Goal: Task Accomplishment & Management: Use online tool/utility

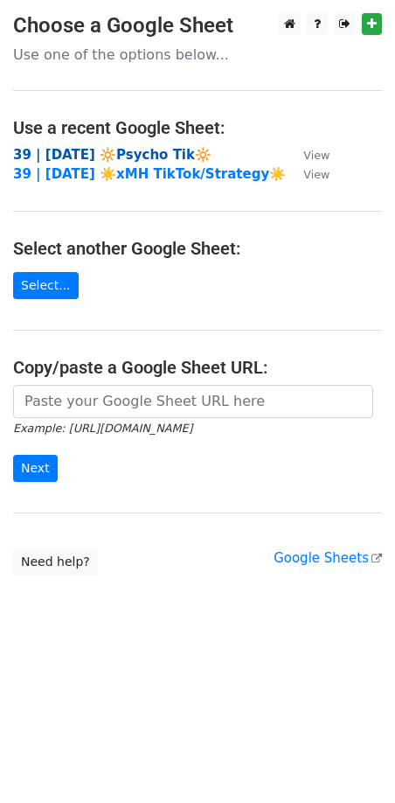
click at [125, 153] on strong "39 | [DATE] 🔆Psycho Tik🔆" at bounding box center [112, 155] width 199 height 16
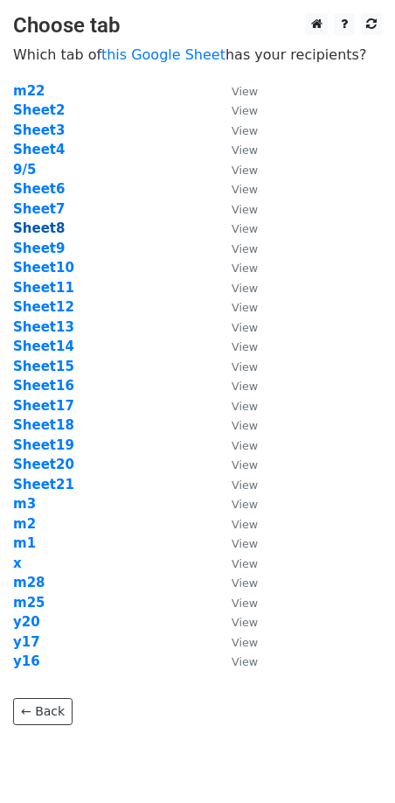
click at [52, 224] on strong "Sheet8" at bounding box center [39, 228] width 52 height 16
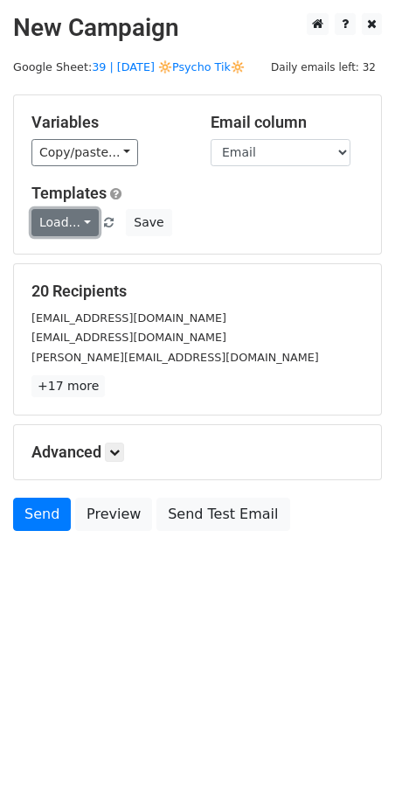
click at [80, 218] on link "Load..." at bounding box center [64, 222] width 67 height 27
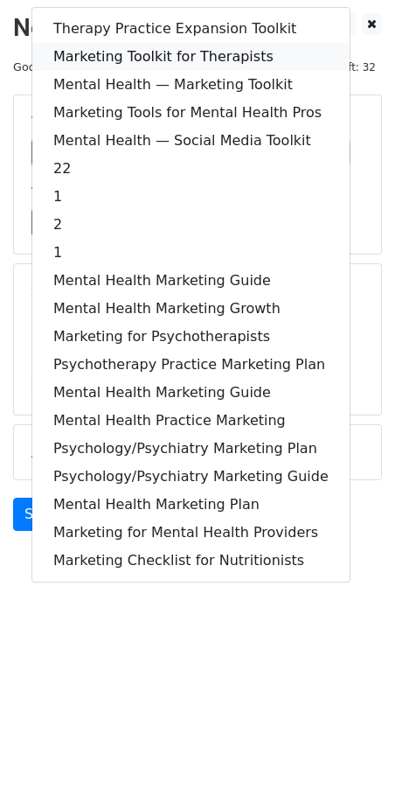
click at [163, 58] on link "Marketing Toolkit for Therapists" at bounding box center [191, 57] width 318 height 28
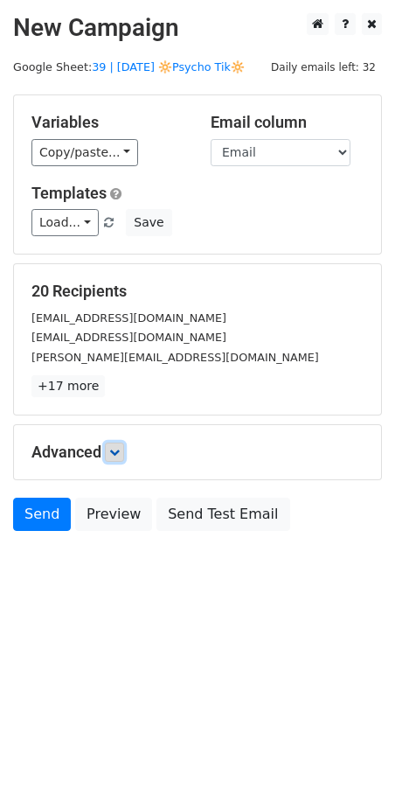
click at [120, 458] on link at bounding box center [114, 452] width 19 height 19
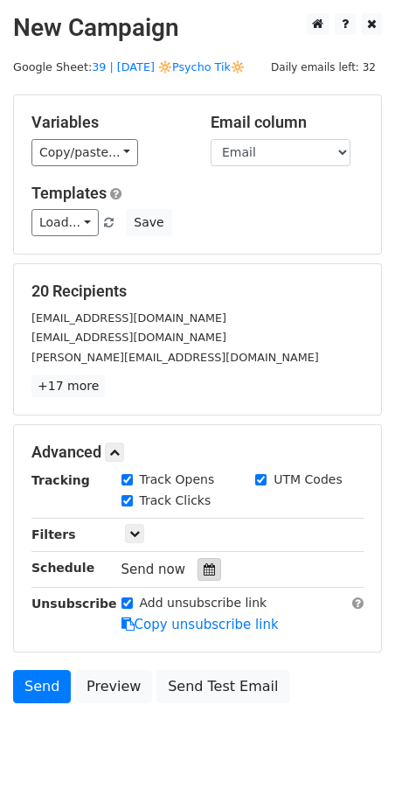
click at [204, 569] on icon at bounding box center [209, 569] width 11 height 12
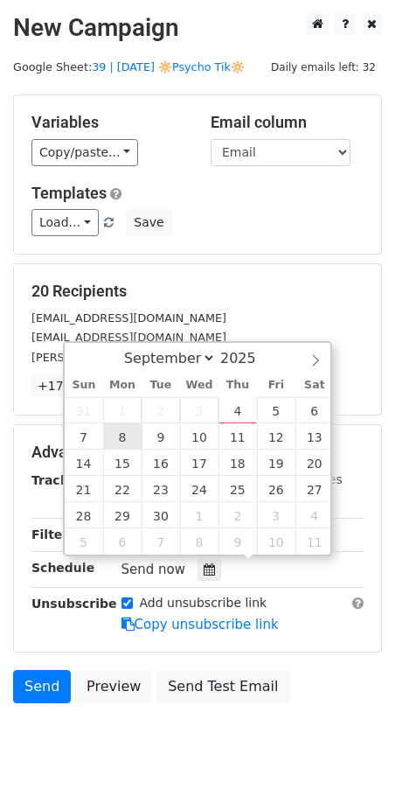
type input "2025-09-08 12:00"
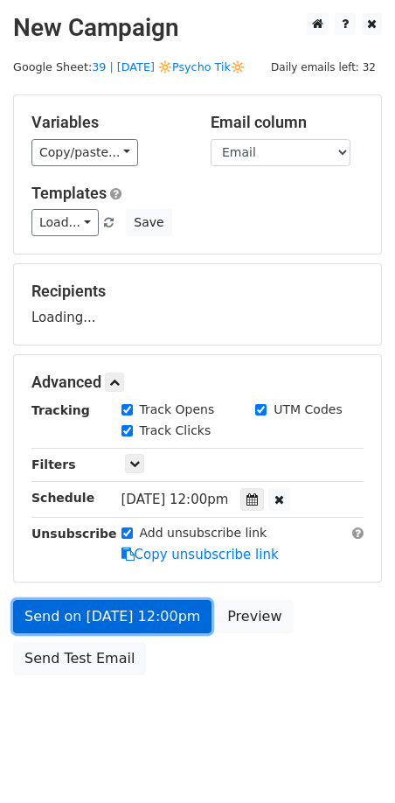
click at [101, 600] on link "Send on Sep 8 at 12:00pm" at bounding box center [112, 616] width 199 height 33
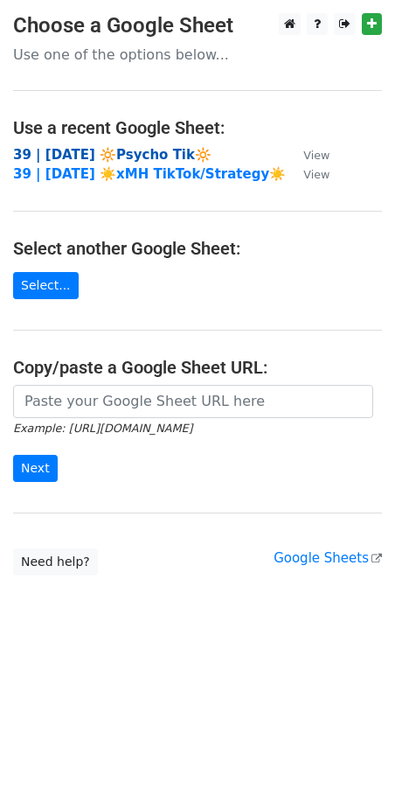
click at [153, 150] on strong "39 | [DATE] 🔆Psycho Tik🔆" at bounding box center [112, 155] width 199 height 16
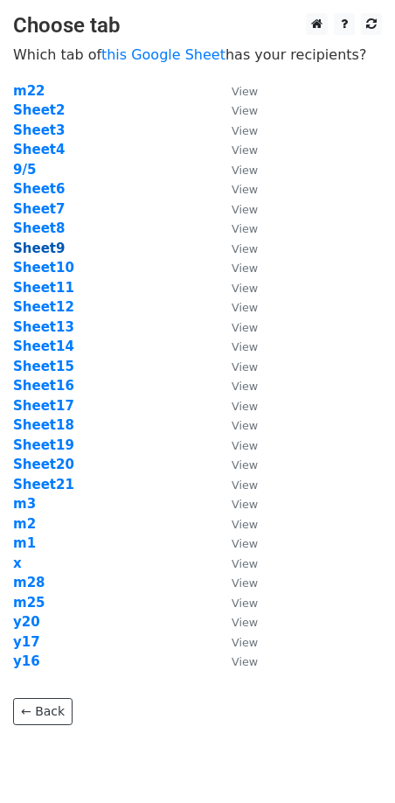
click at [48, 245] on strong "Sheet9" at bounding box center [39, 249] width 52 height 16
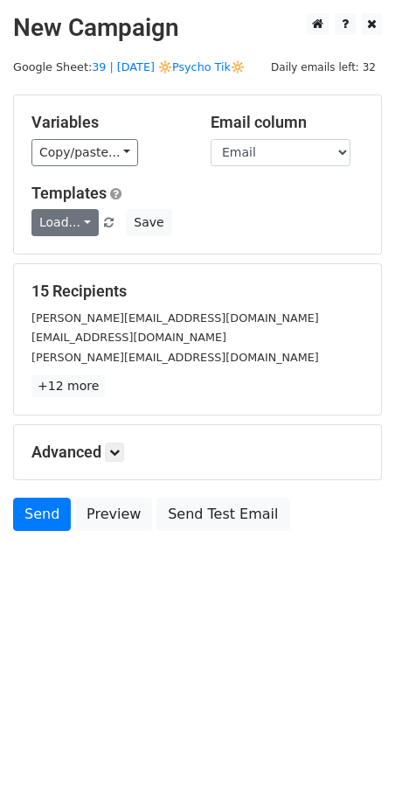
click at [65, 216] on link "Load..." at bounding box center [64, 222] width 67 height 27
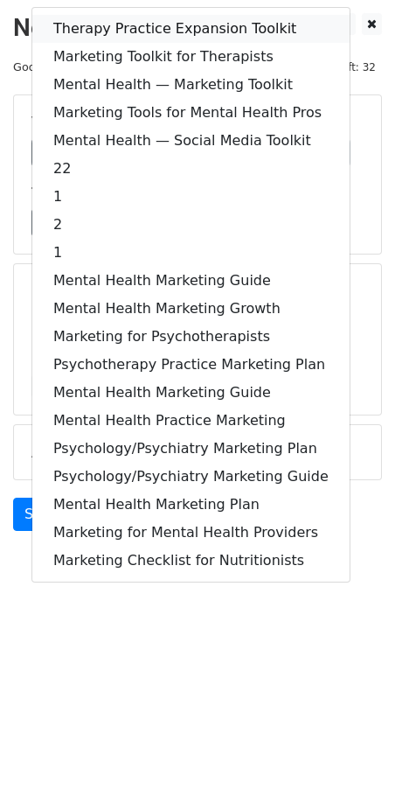
click at [123, 31] on link "Therapy Practice Expansion Toolkit" at bounding box center [191, 29] width 318 height 28
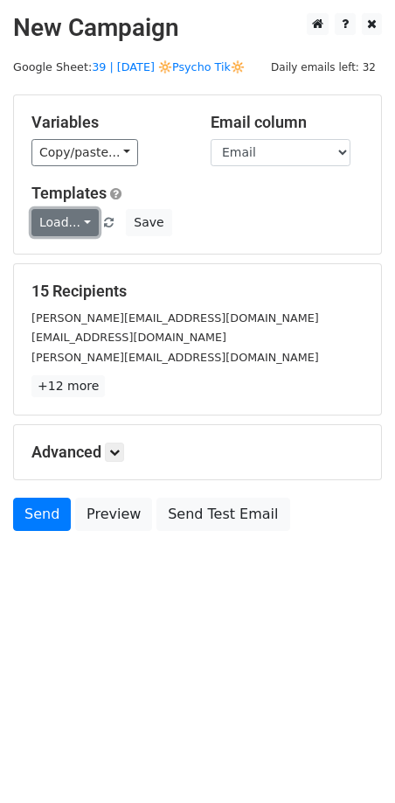
click at [77, 224] on link "Load..." at bounding box center [64, 222] width 67 height 27
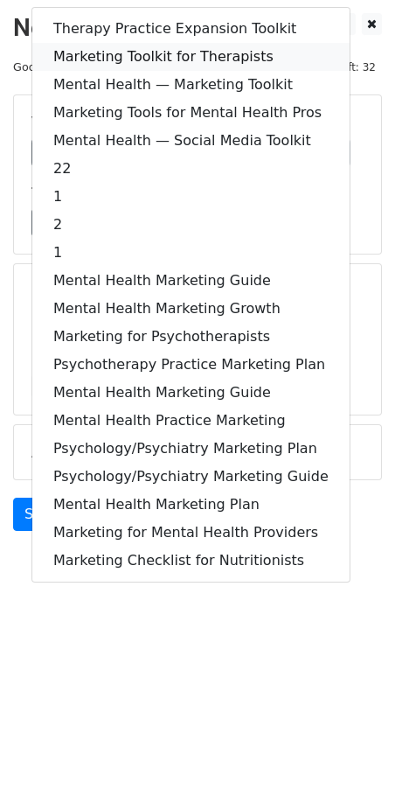
click at [197, 53] on link "Marketing Toolkit for Therapists" at bounding box center [191, 57] width 318 height 28
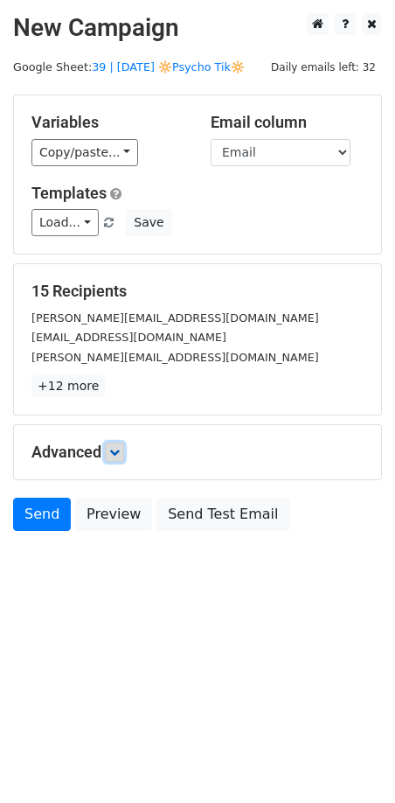
click at [118, 447] on icon at bounding box center [114, 452] width 10 height 10
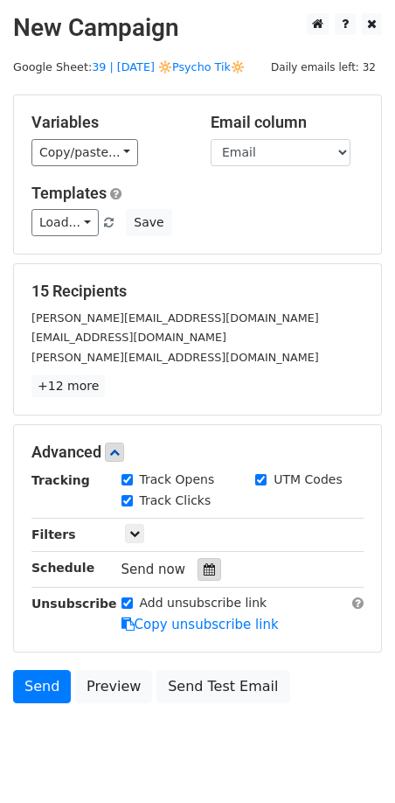
click at [204, 563] on icon at bounding box center [209, 569] width 11 height 12
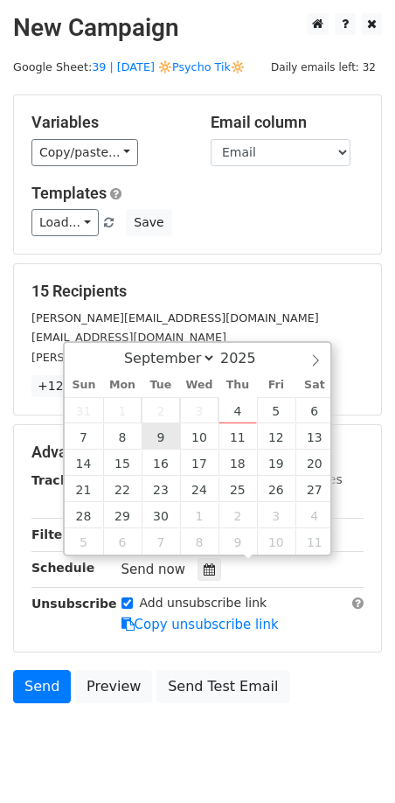
type input "2025-09-09 12:00"
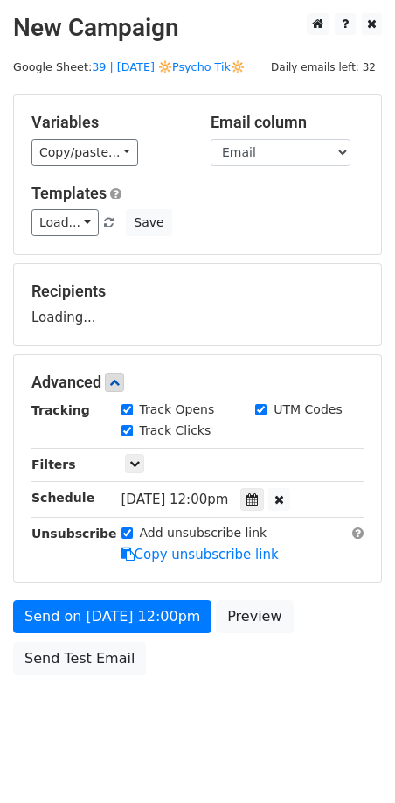
click at [121, 590] on form "Variables Copy/paste... {{Name}} {{Email}} Email column Name Email Templates Lo…" at bounding box center [197, 389] width 369 height 590
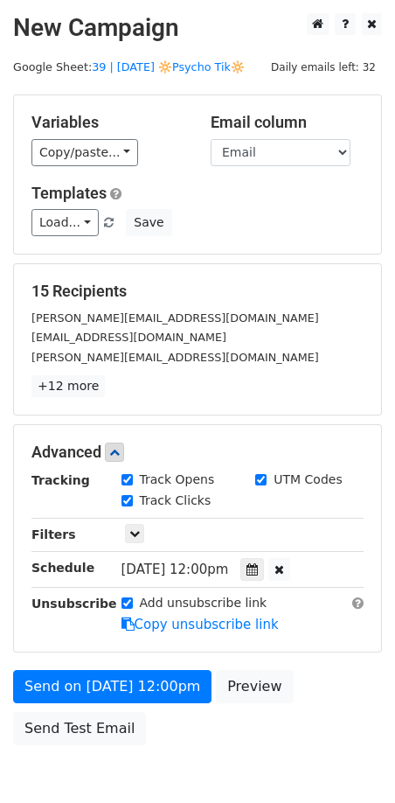
click at [116, 624] on div "Add unsubscribe link Copy unsubscribe link" at bounding box center [242, 614] width 269 height 40
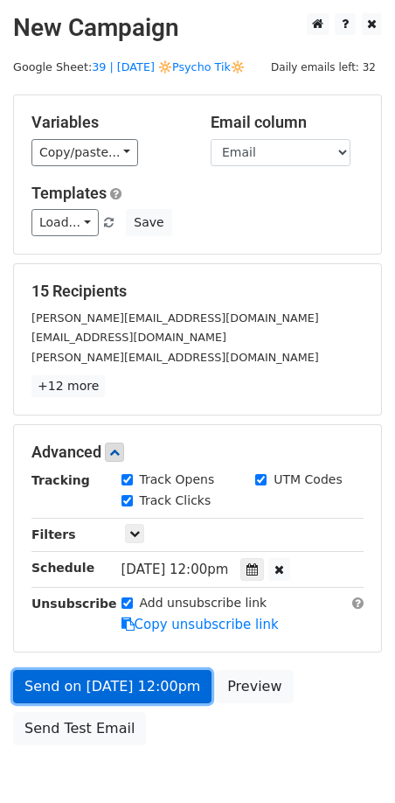
click at [102, 678] on link "Send on Sep 9 at 12:00pm" at bounding box center [112, 686] width 199 height 33
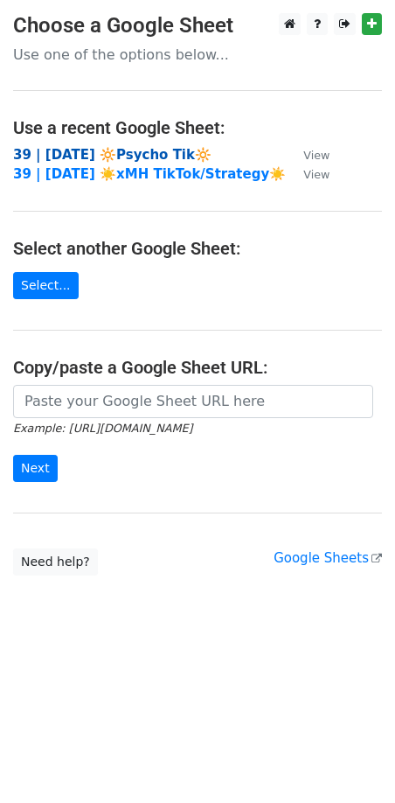
click at [110, 150] on strong "39 | [DATE] 🔆Psycho Tik🔆" at bounding box center [112, 155] width 199 height 16
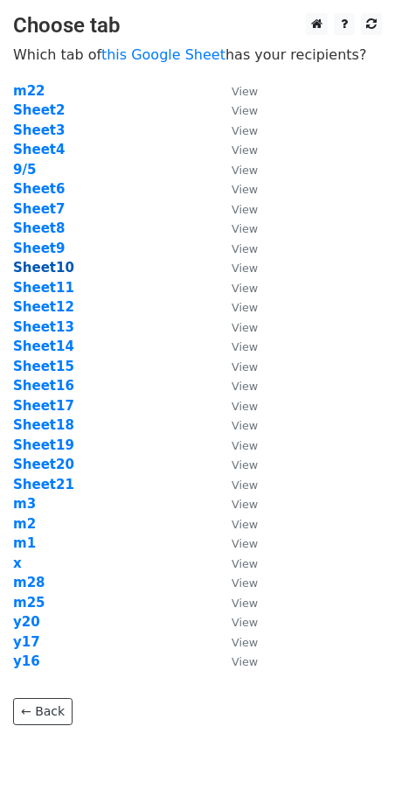
click at [37, 266] on strong "Sheet10" at bounding box center [43, 268] width 61 height 16
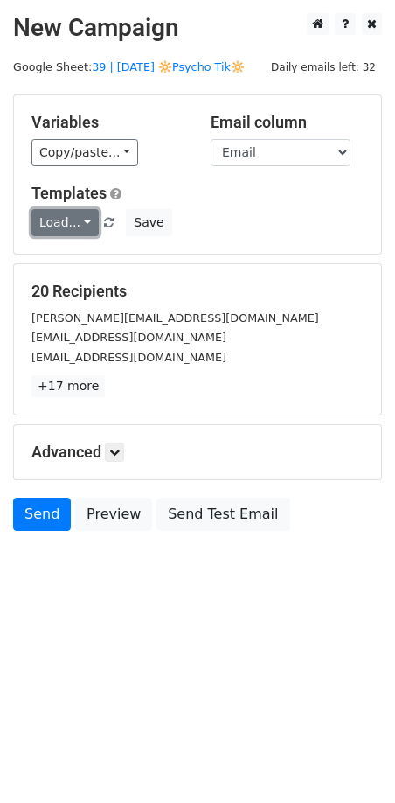
click at [69, 220] on link "Load..." at bounding box center [64, 222] width 67 height 27
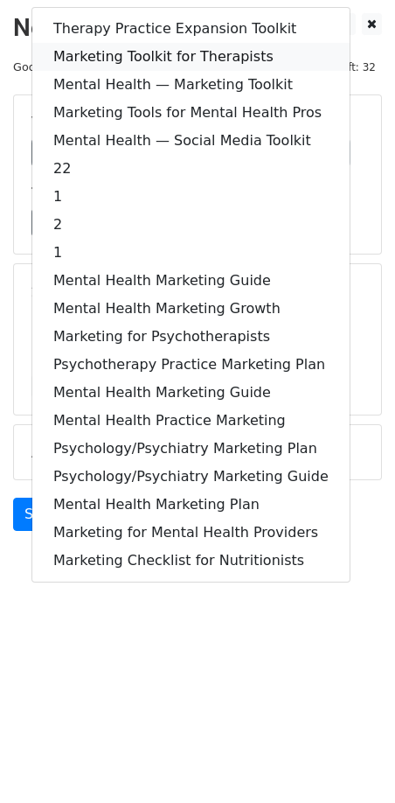
click at [187, 60] on link "Marketing Toolkit for Therapists" at bounding box center [191, 57] width 318 height 28
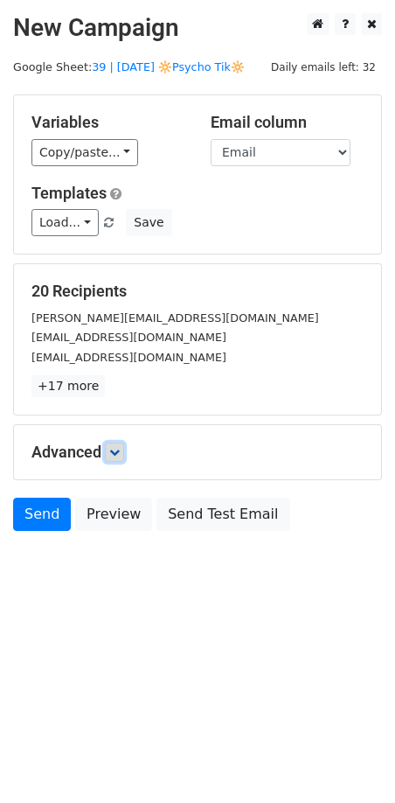
click at [120, 452] on icon at bounding box center [114, 452] width 10 height 10
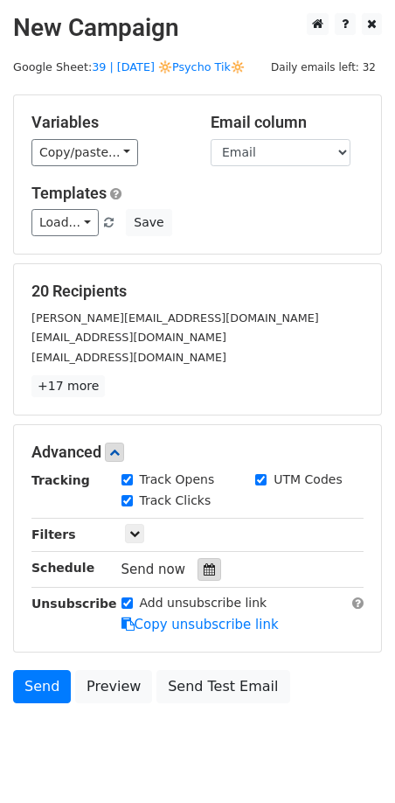
click at [204, 566] on icon at bounding box center [209, 569] width 11 height 12
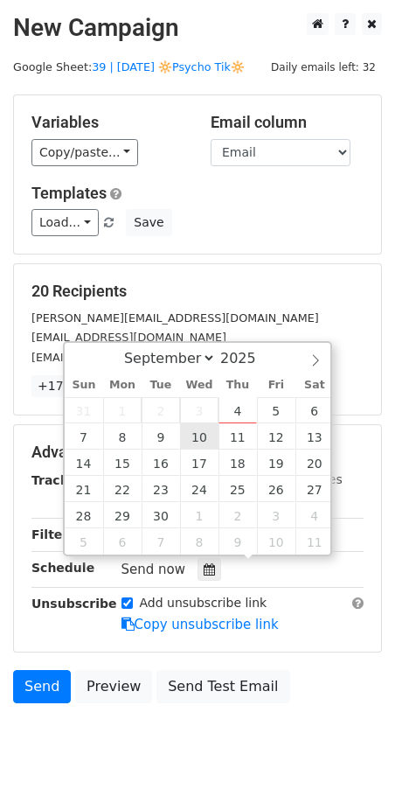
type input "[DATE] 12:00"
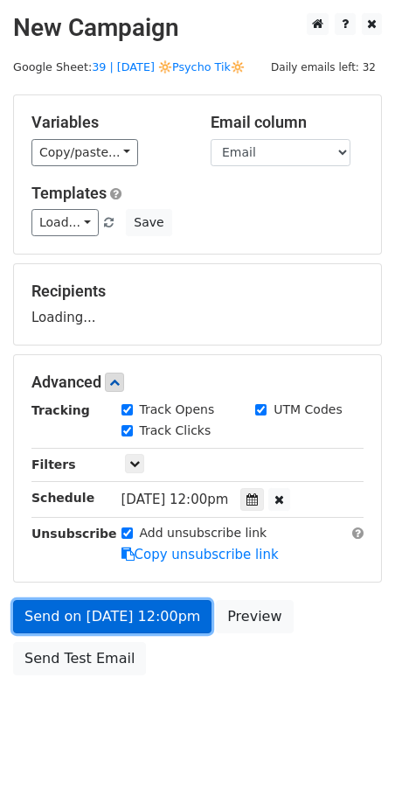
click at [155, 619] on link "Send on [DATE] 12:00pm" at bounding box center [112, 616] width 199 height 33
